Goal: Task Accomplishment & Management: Manage account settings

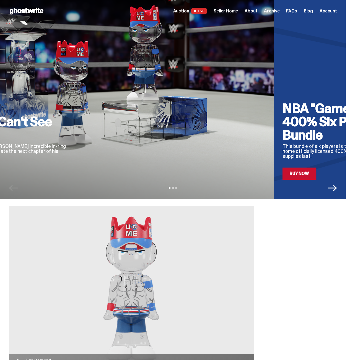
click at [192, 122] on div at bounding box center [171, 110] width 186 height 140
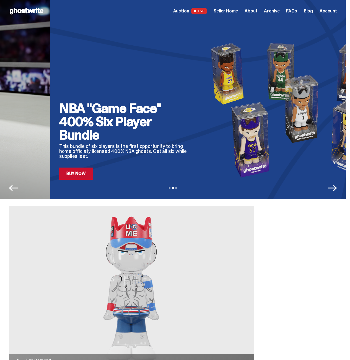
click at [103, 96] on div "NBA "Game Face" 400% Six Player Bundle This bundle of six players is the first …" at bounding box center [125, 110] width 133 height 140
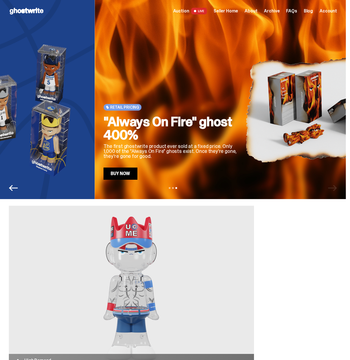
click at [103, 81] on div "Retail Pricing "Always On Fire" ghost 400% The first ghostwrite product ever so…" at bounding box center [169, 110] width 133 height 140
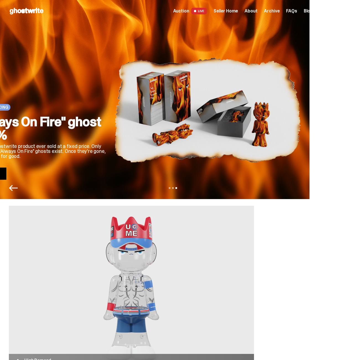
click at [72, 78] on div "Retail Pricing "Always On Fire" ghost 400% The first ghostwrite product ever so…" at bounding box center [137, 110] width 328 height 140
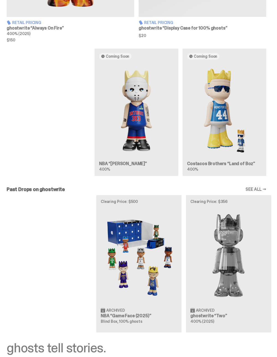
scroll to position [703, 0]
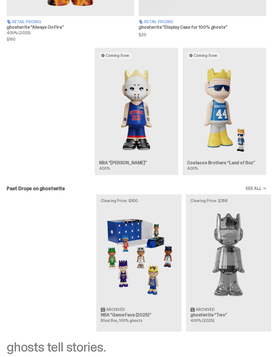
click at [128, 106] on div "Coming Soon NBA “[PERSON_NAME]” 400% Coming Soon Costacos Brothers “Land of Boz…" at bounding box center [136, 114] width 272 height 132
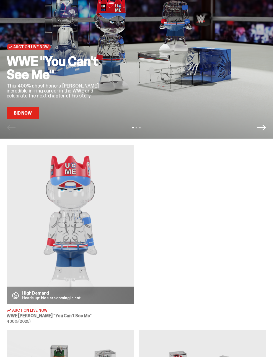
scroll to position [0, 0]
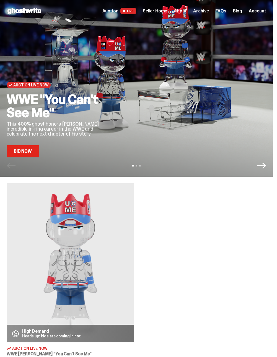
click at [158, 10] on span "Seller Home" at bounding box center [155, 11] width 24 height 4
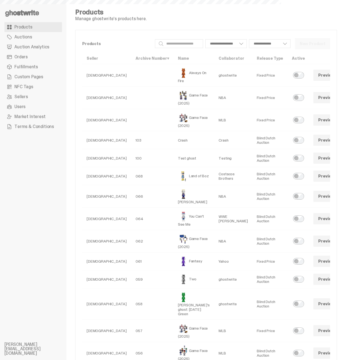
select select
click at [41, 78] on span "Custom Pages" at bounding box center [28, 77] width 29 height 4
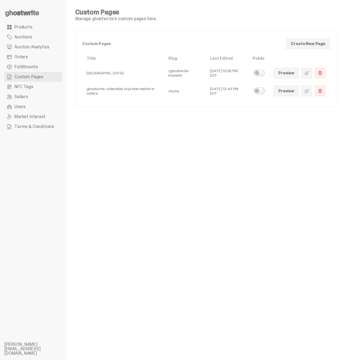
click at [276, 93] on link at bounding box center [306, 90] width 11 height 11
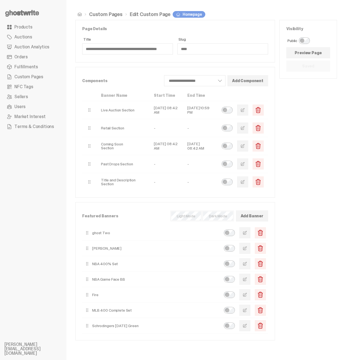
click at [245, 148] on span "button" at bounding box center [242, 146] width 4 height 4
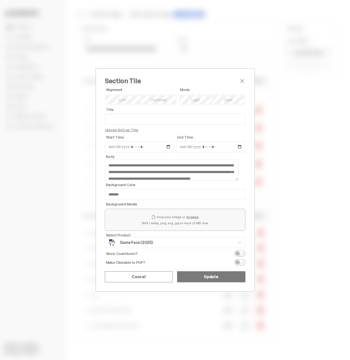
click at [242, 82] on span "close" at bounding box center [241, 81] width 7 height 7
